Goal: Task Accomplishment & Management: Complete application form

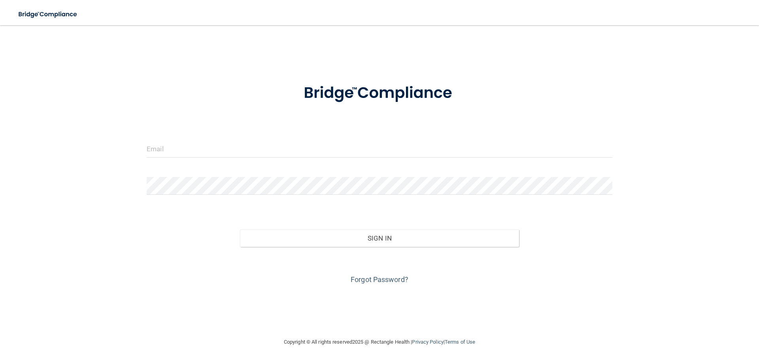
click at [513, 158] on div at bounding box center [379, 152] width 477 height 24
click at [513, 151] on input "email" at bounding box center [380, 149] width 466 height 18
click at [603, 145] on img at bounding box center [599, 149] width 11 height 18
type input "[EMAIL_ADDRESS][DOMAIN_NAME]"
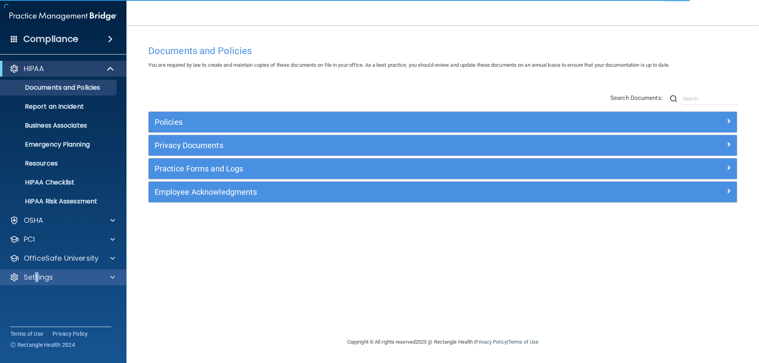
click at [36, 271] on div "Settings" at bounding box center [63, 278] width 127 height 16
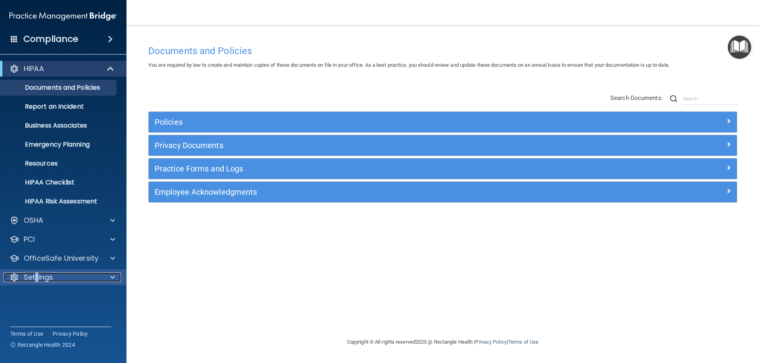
click at [41, 277] on p "Settings" at bounding box center [38, 277] width 29 height 9
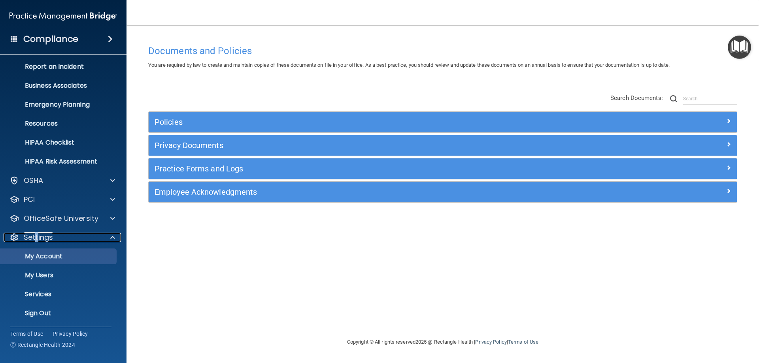
scroll to position [41, 0]
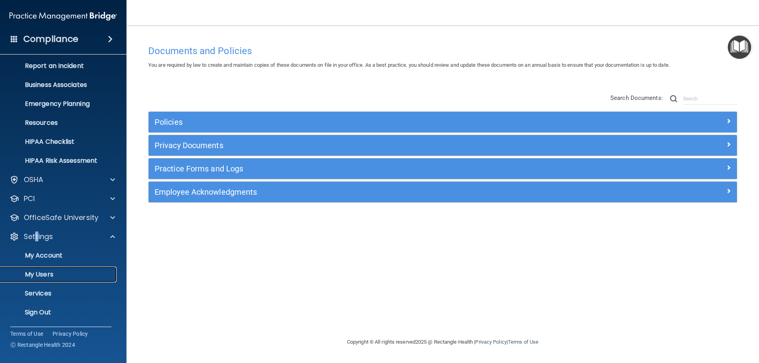
click at [43, 276] on p "My Users" at bounding box center [59, 275] width 108 height 8
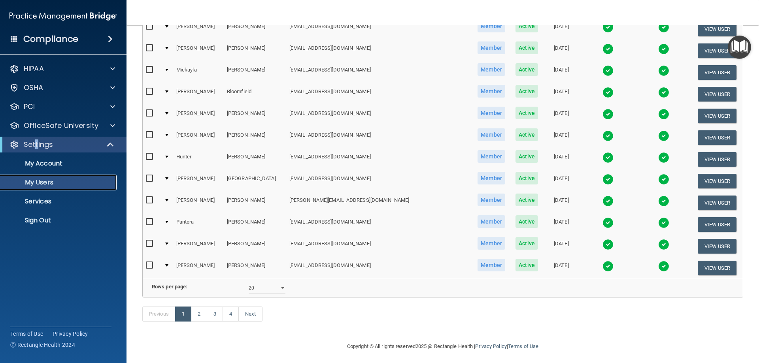
scroll to position [291, 0]
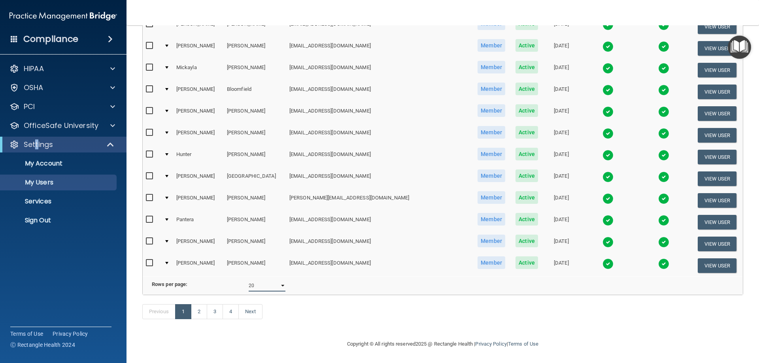
click at [270, 280] on select "10 20 30 40 all" at bounding box center [267, 286] width 37 height 12
select select "64"
click at [249, 280] on select "10 20 30 40 all" at bounding box center [267, 286] width 37 height 12
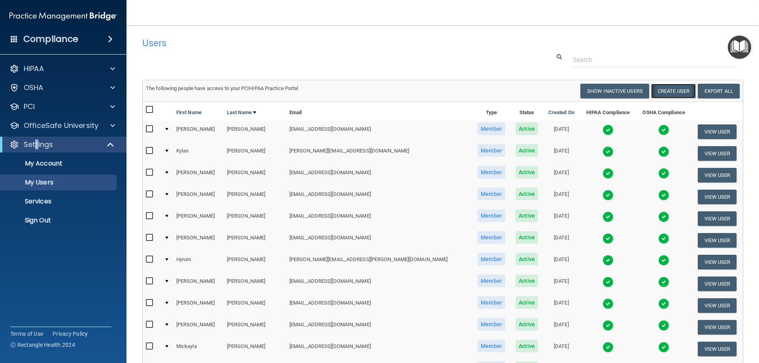
click at [667, 89] on button "Create User" at bounding box center [673, 91] width 45 height 15
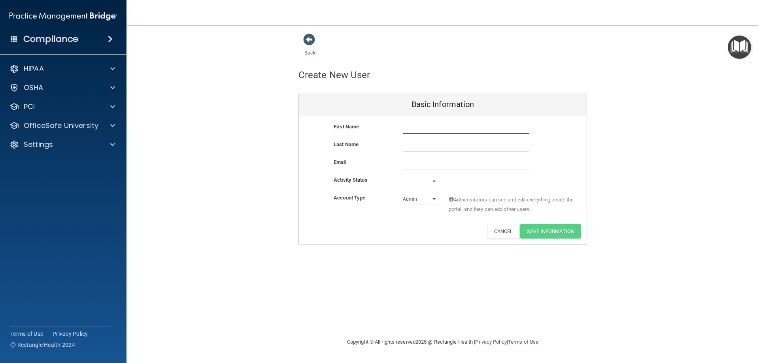
click at [432, 127] on input "text" at bounding box center [466, 128] width 126 height 12
type input "Daisy"
type input "[PERSON_NAME]"
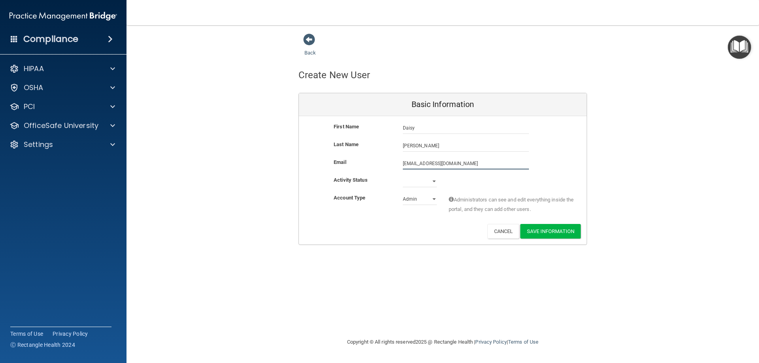
type input "[EMAIL_ADDRESS][DOMAIN_NAME]"
drag, startPoint x: 435, startPoint y: 179, endPoint x: 431, endPoint y: 182, distance: 4.8
click at [431, 182] on select "Active Inactive" at bounding box center [420, 181] width 34 height 12
select select "active"
click at [403, 175] on select "Active Inactive" at bounding box center [420, 181] width 34 height 12
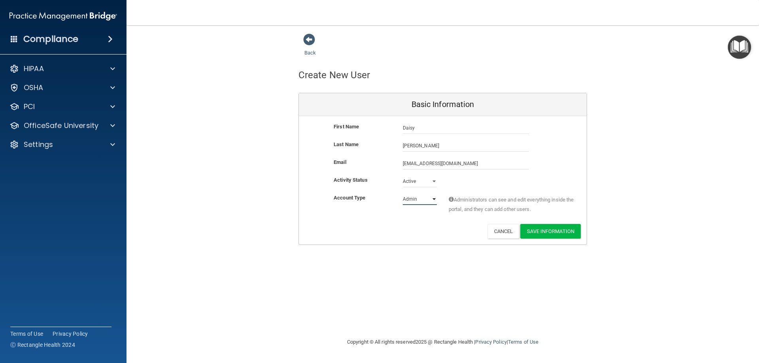
click at [411, 202] on select "Admin Member" at bounding box center [420, 199] width 34 height 12
select select "practice_member"
click at [403, 193] on select "Admin Member" at bounding box center [420, 199] width 34 height 12
click at [543, 234] on button "Save Information" at bounding box center [550, 231] width 60 height 15
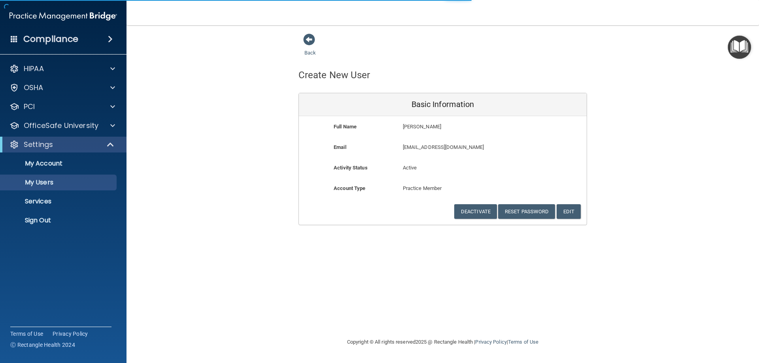
select select "20"
